Goal: Information Seeking & Learning: Find contact information

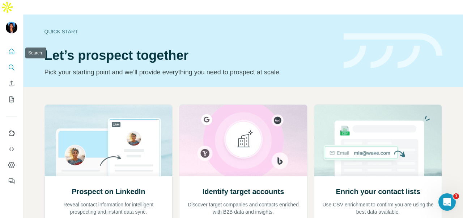
click at [10, 64] on icon "Search" at bounding box center [11, 67] width 7 height 7
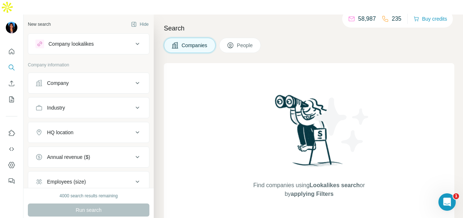
click at [72, 79] on div "Company" at bounding box center [84, 82] width 98 height 7
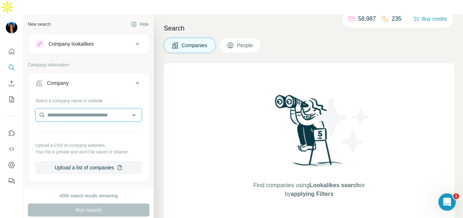
click at [73, 108] on input "text" at bounding box center [88, 114] width 106 height 13
paste input "**********"
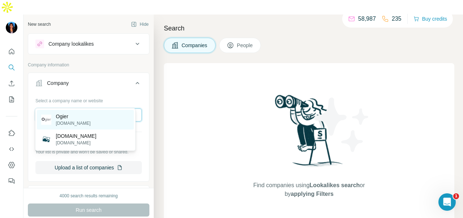
type input "**********"
click at [121, 120] on div "Ogier [DOMAIN_NAME]" at bounding box center [85, 120] width 97 height 20
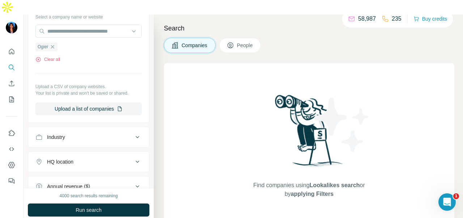
scroll to position [72, 0]
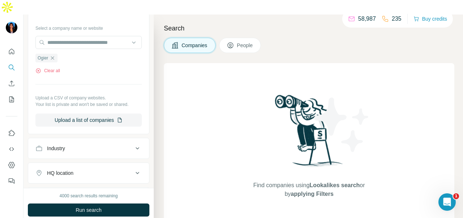
click at [237, 38] on button "People" at bounding box center [240, 45] width 42 height 15
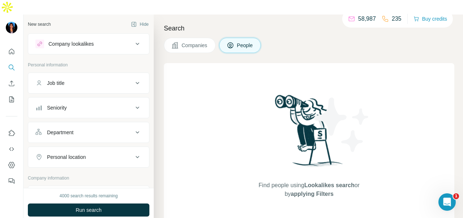
click at [78, 129] on div "Department" at bounding box center [84, 132] width 98 height 7
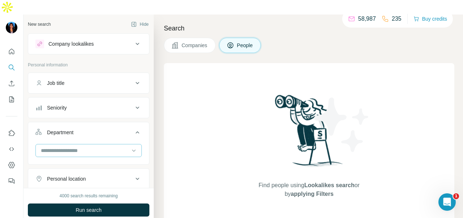
click at [78, 146] on input at bounding box center [84, 150] width 89 height 8
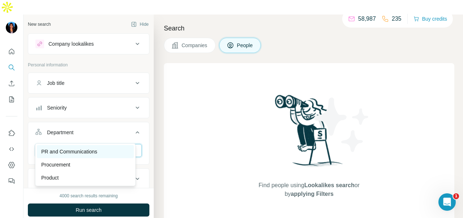
type input "**"
click at [100, 152] on div "PR and Communications" at bounding box center [85, 151] width 88 height 7
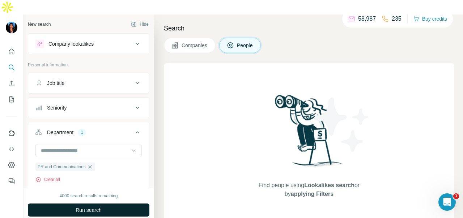
click at [121, 203] on button "Run search" at bounding box center [89, 209] width 122 height 13
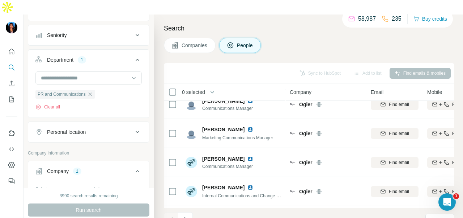
scroll to position [109, 0]
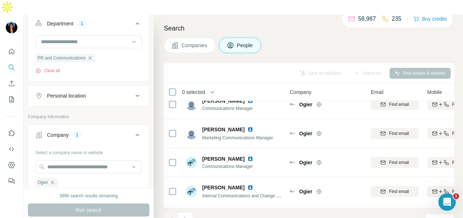
click at [104, 87] on button "Personal location" at bounding box center [88, 95] width 121 height 17
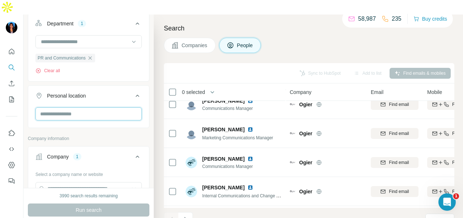
click at [98, 107] on input "text" at bounding box center [88, 113] width 106 height 13
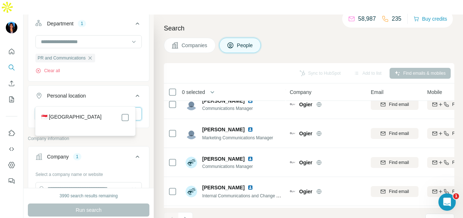
type input "*********"
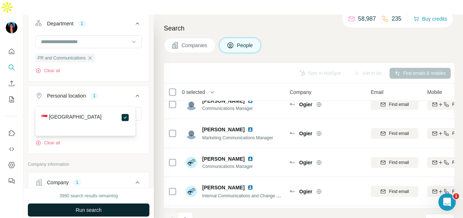
click at [100, 206] on span "Run search" at bounding box center [89, 209] width 26 height 7
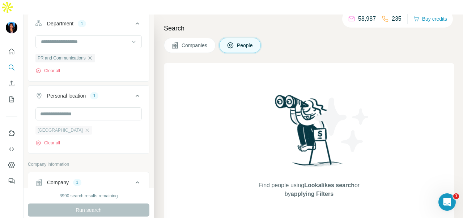
click at [66, 126] on div "[GEOGRAPHIC_DATA]" at bounding box center [63, 130] width 57 height 9
click at [84, 127] on icon "button" at bounding box center [87, 130] width 6 height 6
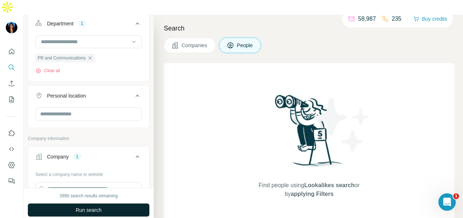
click at [126, 202] on div "3990 search results remaining Run search Clear Save search Share filters" at bounding box center [89, 210] width 130 height 45
click at [127, 203] on button "Run search" at bounding box center [89, 209] width 122 height 13
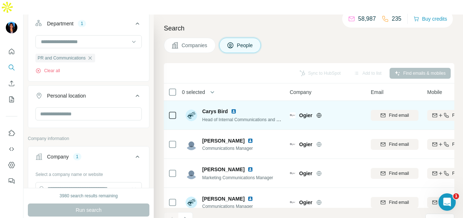
click at [236, 108] on img at bounding box center [234, 111] width 6 height 6
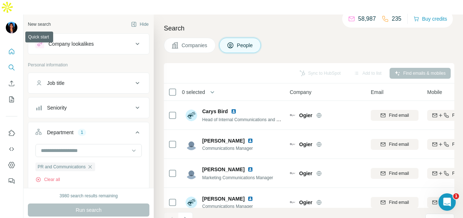
click at [9, 45] on button "Quick start" at bounding box center [12, 51] width 12 height 13
click at [11, 48] on icon "Quick start" at bounding box center [11, 51] width 7 height 7
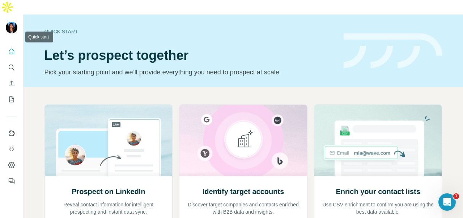
click at [11, 48] on icon "Quick start" at bounding box center [11, 51] width 7 height 7
click at [13, 64] on icon "Search" at bounding box center [11, 66] width 5 height 5
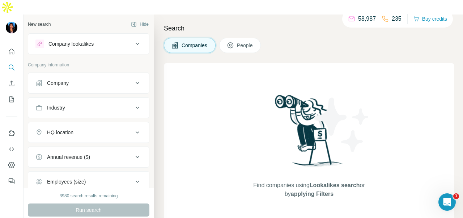
click at [45, 74] on button "Company" at bounding box center [88, 82] width 121 height 17
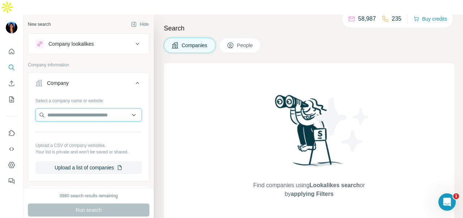
click at [52, 108] on input "text" at bounding box center [88, 114] width 106 height 13
paste input "**********"
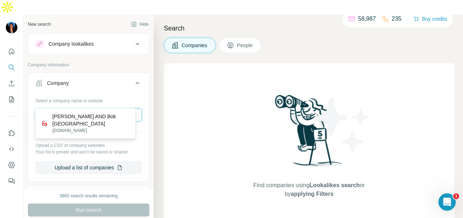
type input "**********"
click at [77, 110] on div "[PERSON_NAME] AND Bok Singapore [DOMAIN_NAME]" at bounding box center [85, 123] width 97 height 27
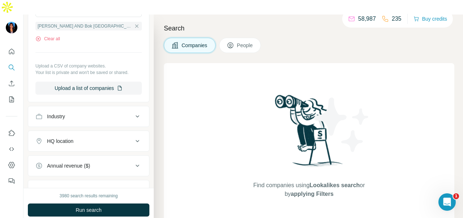
scroll to position [109, 0]
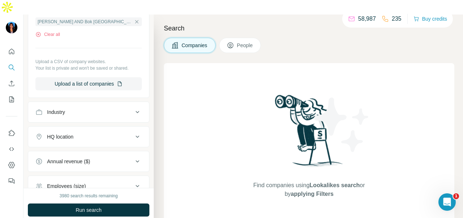
click at [248, 38] on button "People" at bounding box center [240, 45] width 42 height 15
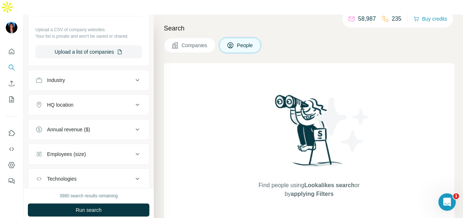
scroll to position [109, 0]
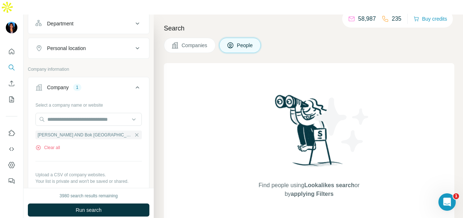
click at [120, 15] on button "Department" at bounding box center [88, 23] width 121 height 17
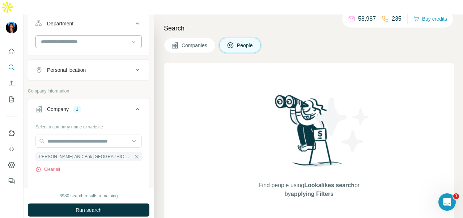
click at [114, 38] on input at bounding box center [84, 42] width 89 height 8
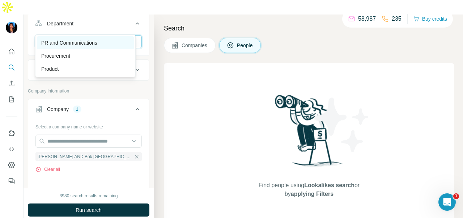
type input "**"
click at [118, 42] on div "PR and Communications" at bounding box center [85, 42] width 88 height 7
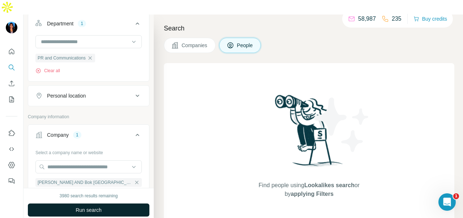
click at [120, 203] on button "Run search" at bounding box center [89, 209] width 122 height 13
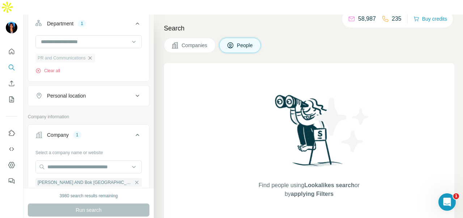
click at [93, 55] on icon "button" at bounding box center [90, 58] width 6 height 6
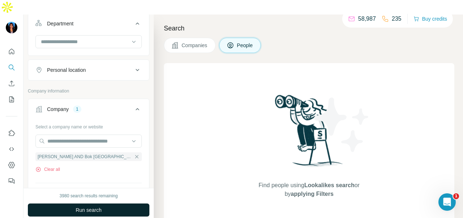
click at [110, 203] on button "Run search" at bounding box center [89, 209] width 122 height 13
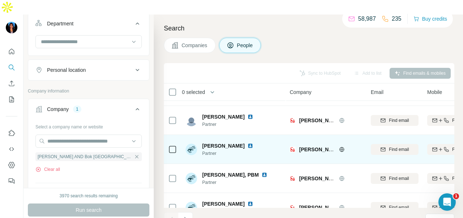
scroll to position [185, 0]
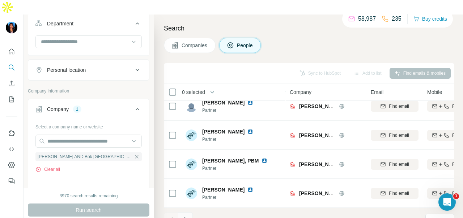
click at [189, 215] on icon "Navigate to next page" at bounding box center [185, 218] width 7 height 7
click at [433, 216] on p "10" at bounding box center [433, 219] width 6 height 7
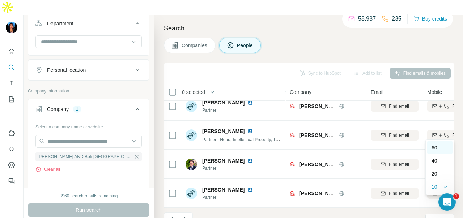
click at [437, 148] on p "60" at bounding box center [435, 147] width 6 height 7
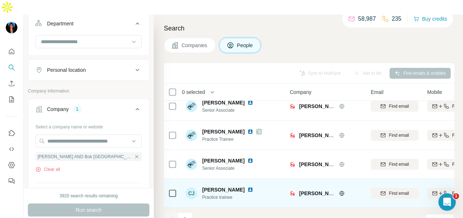
scroll to position [1633, 0]
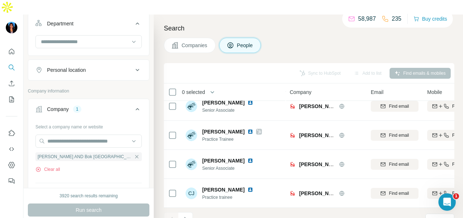
click at [187, 215] on icon "Navigate to next page" at bounding box center [185, 218] width 7 height 7
click at [182, 215] on icon "Navigate to next page" at bounding box center [185, 218] width 7 height 7
